Goal: Transaction & Acquisition: Obtain resource

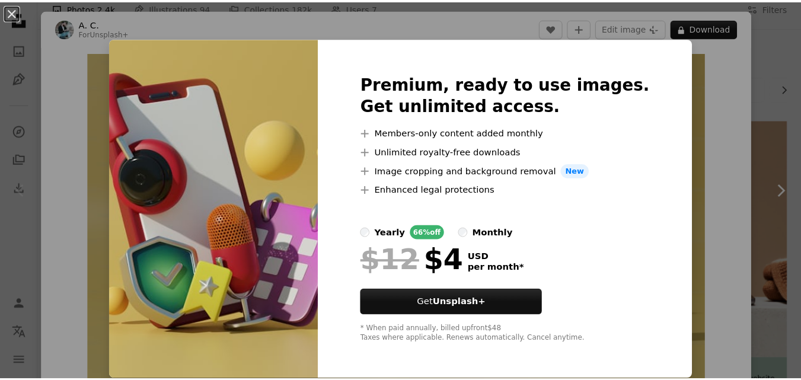
scroll to position [16, 0]
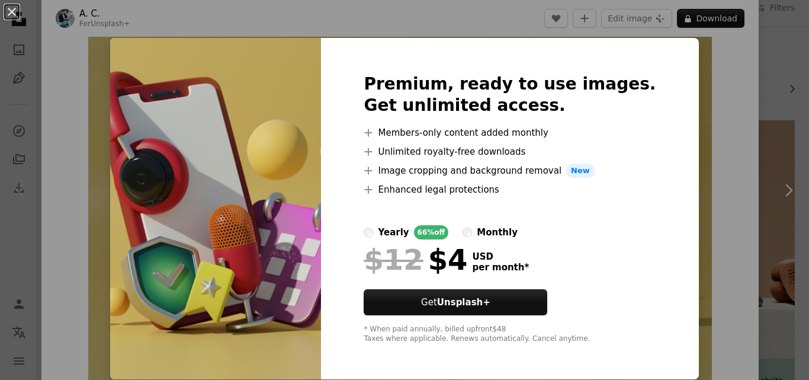
click at [281, 107] on img at bounding box center [215, 208] width 211 height 341
click at [283, 105] on img at bounding box center [215, 208] width 211 height 341
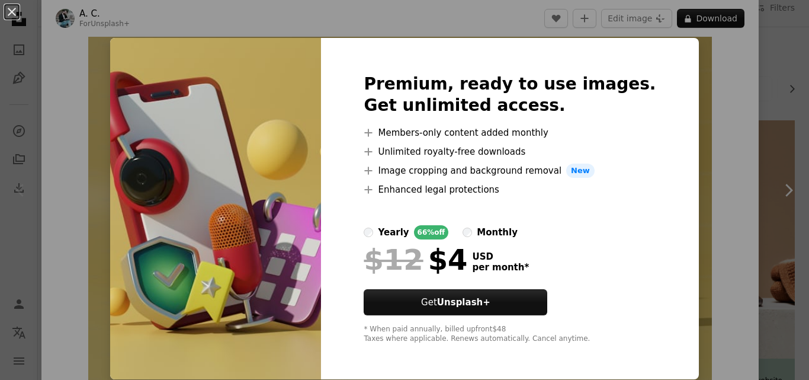
click at [283, 105] on img at bounding box center [215, 208] width 211 height 341
click at [14, 14] on button "An X shape" at bounding box center [12, 12] width 14 height 14
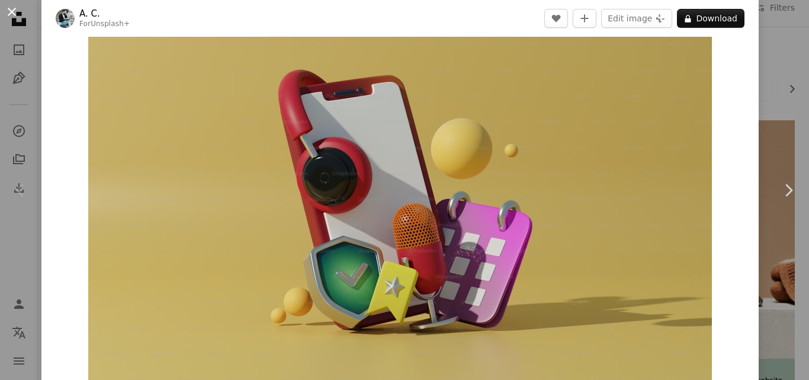
click at [15, 9] on button "An X shape" at bounding box center [12, 12] width 14 height 14
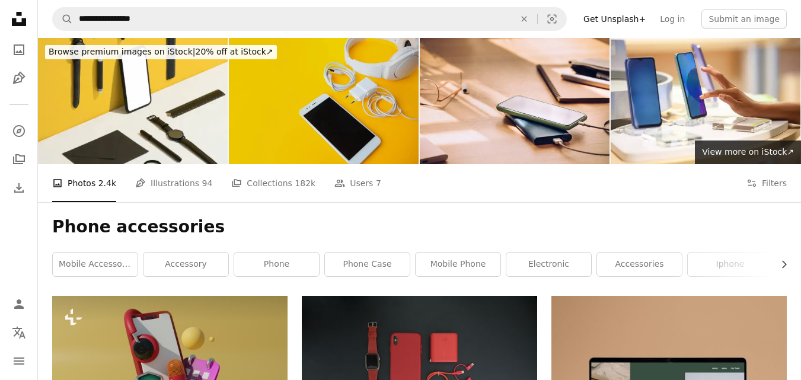
click at [322, 99] on img at bounding box center [324, 101] width 190 height 126
